Goal: Information Seeking & Learning: Find specific fact

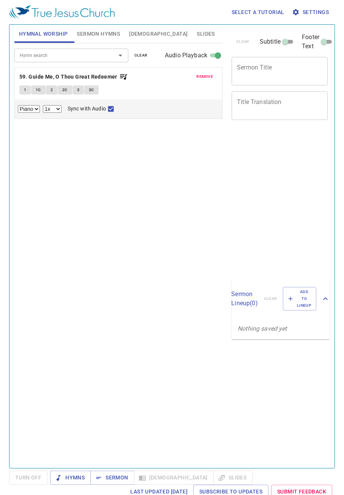
select select "1"
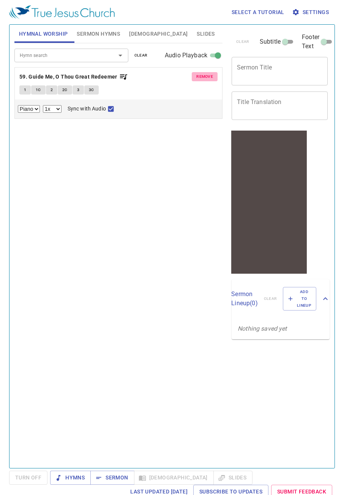
click at [209, 76] on span "remove" at bounding box center [204, 76] width 17 height 7
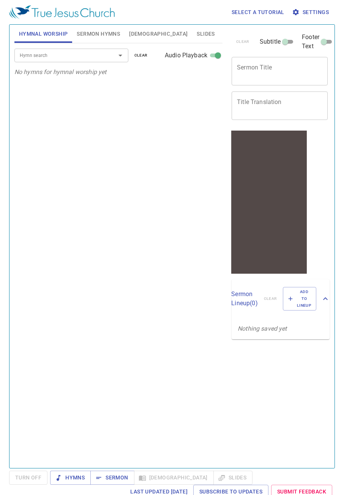
click at [99, 54] on input "Hymn search" at bounding box center [60, 55] width 87 height 9
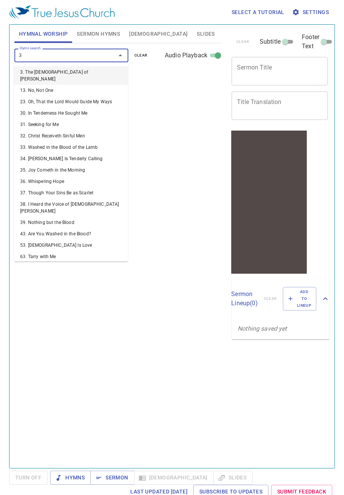
type input "35"
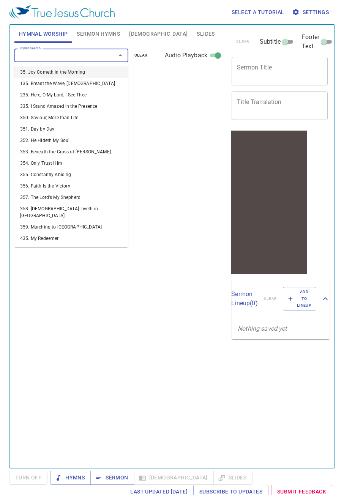
select select "1"
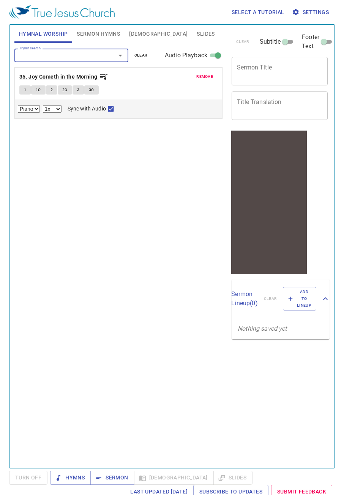
click at [44, 75] on b "35. Joy Cometh in the Morning" at bounding box center [58, 76] width 78 height 9
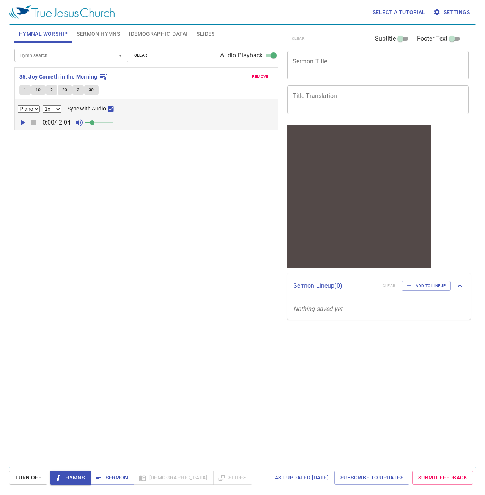
click at [24, 93] on button "1" at bounding box center [24, 89] width 11 height 9
checkbox input "false"
click at [24, 123] on icon "button" at bounding box center [22, 122] width 9 height 9
drag, startPoint x: 93, startPoint y: 126, endPoint x: 128, endPoint y: 127, distance: 35.7
click at [128, 127] on div "0:01 / 2:04 Advance slide in 0:06" at bounding box center [146, 122] width 257 height 11
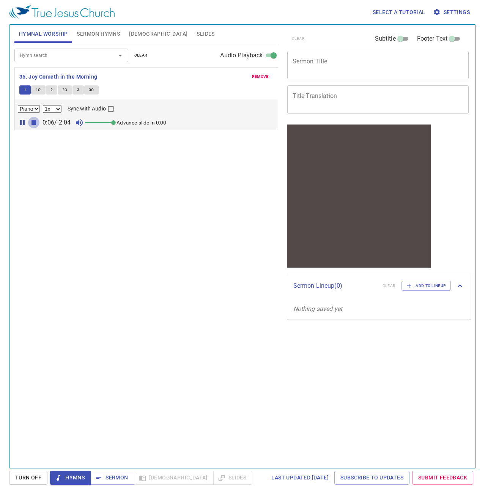
click at [35, 123] on icon "button" at bounding box center [34, 122] width 5 height 5
click at [27, 122] on button "button" at bounding box center [22, 122] width 11 height 11
click at [31, 120] on icon "button" at bounding box center [33, 122] width 9 height 9
click at [79, 77] on b "35. Joy Cometh in the Morning" at bounding box center [58, 76] width 78 height 9
click at [40, 162] on div "Hymn search Hymn search clear Audio Playback remove 35. Joy Cometh in the Morni…" at bounding box center [146, 252] width 264 height 419
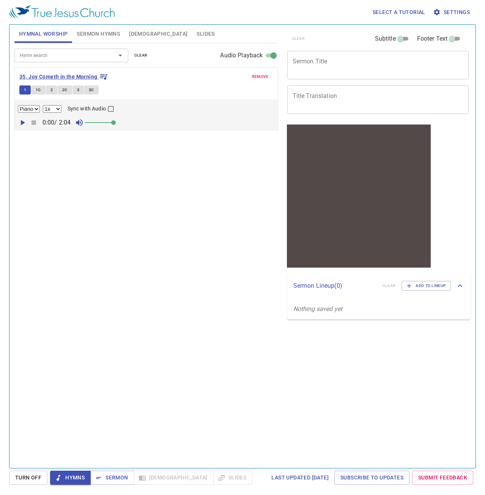
click at [79, 77] on b "35. Joy Cometh in the Morning" at bounding box center [58, 76] width 78 height 9
click at [80, 76] on b "35. Joy Cometh in the Morning" at bounding box center [58, 76] width 78 height 9
click at [26, 91] on button "1" at bounding box center [24, 89] width 11 height 9
click at [21, 123] on icon "button" at bounding box center [22, 122] width 9 height 9
click at [36, 92] on span "1C" at bounding box center [38, 90] width 5 height 7
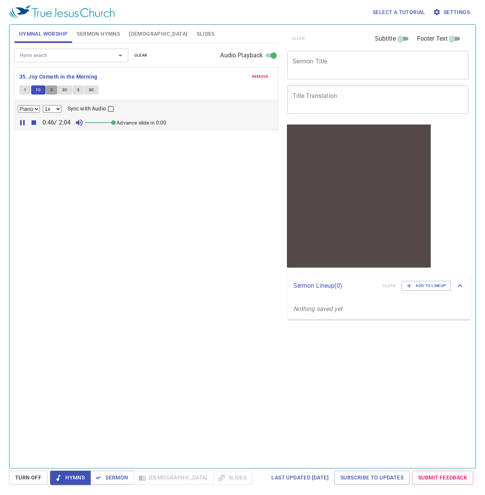
click at [51, 91] on span "2" at bounding box center [52, 90] width 2 height 7
click at [64, 92] on span "2C" at bounding box center [64, 90] width 5 height 7
click at [77, 90] on span "3" at bounding box center [78, 90] width 2 height 7
click at [93, 89] on span "3C" at bounding box center [91, 90] width 5 height 7
